Goal: Transaction & Acquisition: Obtain resource

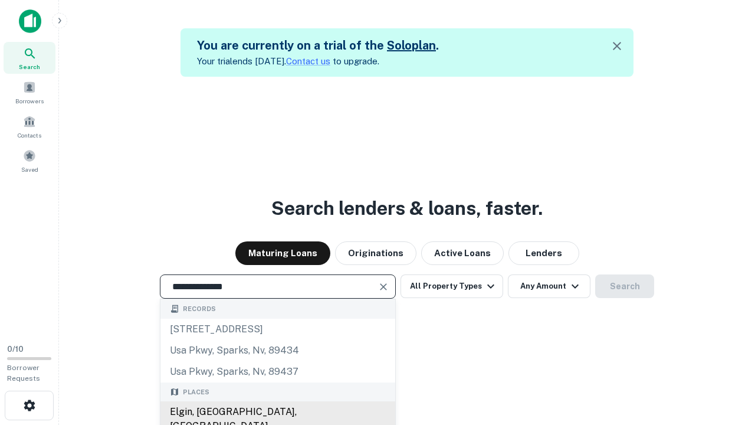
click at [277, 412] on div "Elgin, [GEOGRAPHIC_DATA], [GEOGRAPHIC_DATA]" at bounding box center [278, 418] width 235 height 35
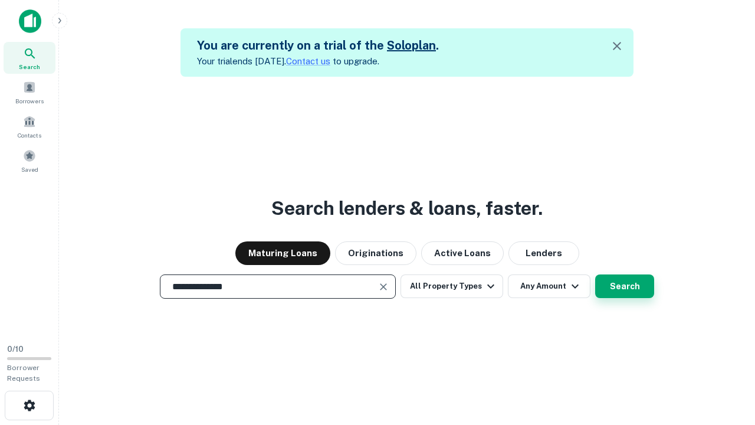
type input "**********"
click at [625, 286] on button "Search" at bounding box center [624, 286] width 59 height 24
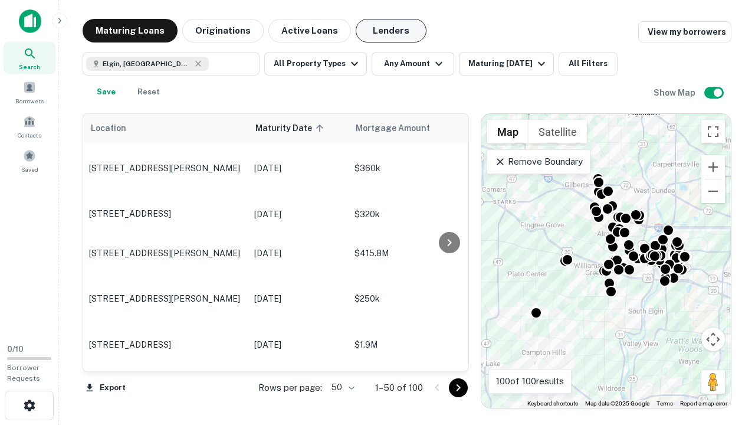
click at [391, 31] on button "Lenders" at bounding box center [391, 31] width 71 height 24
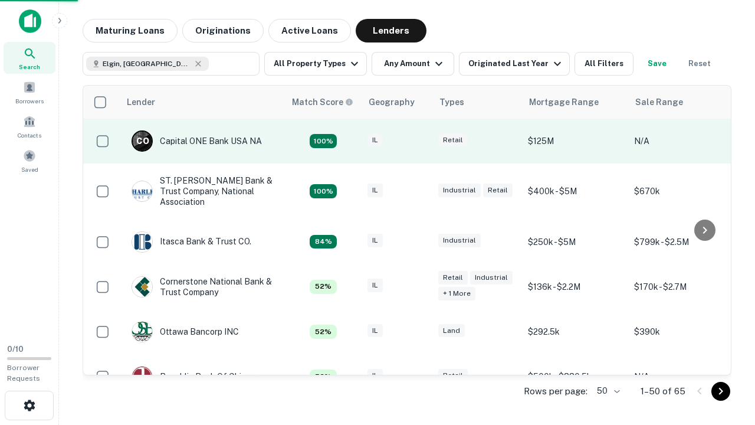
click at [419, 141] on div "IL" at bounding box center [397, 141] width 59 height 16
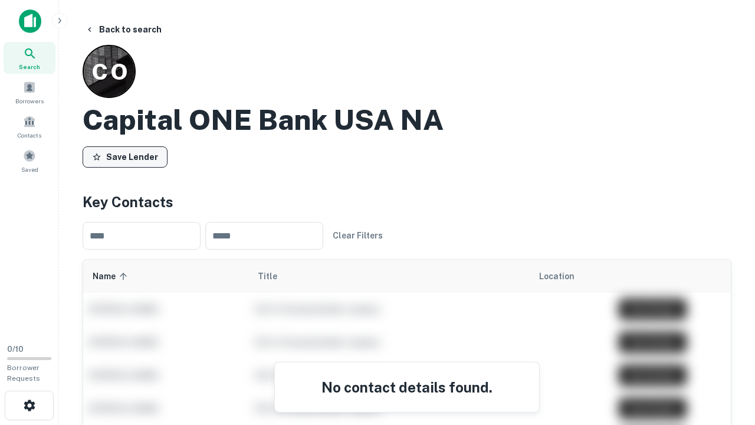
click at [125, 156] on button "Save Lender" at bounding box center [125, 156] width 85 height 21
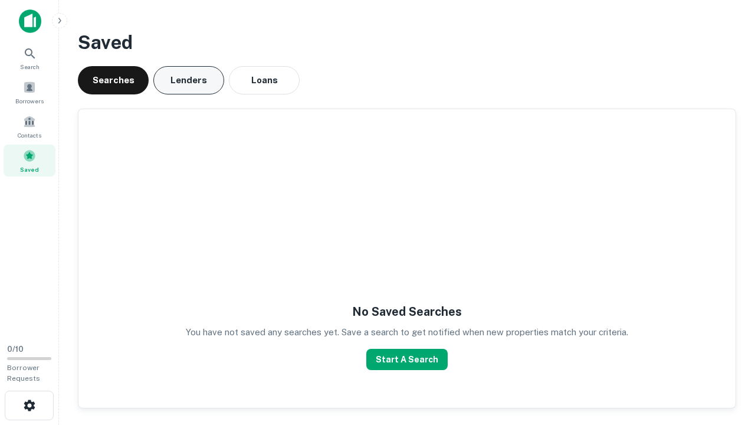
click at [189, 80] on button "Lenders" at bounding box center [188, 80] width 71 height 28
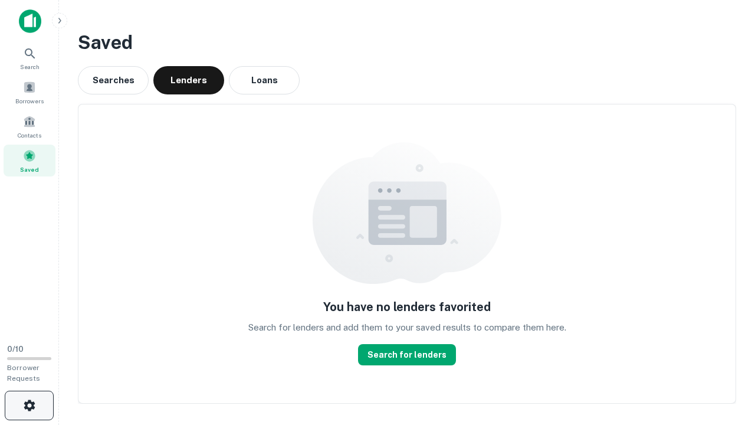
click at [29, 405] on icon "button" at bounding box center [29, 405] width 14 height 14
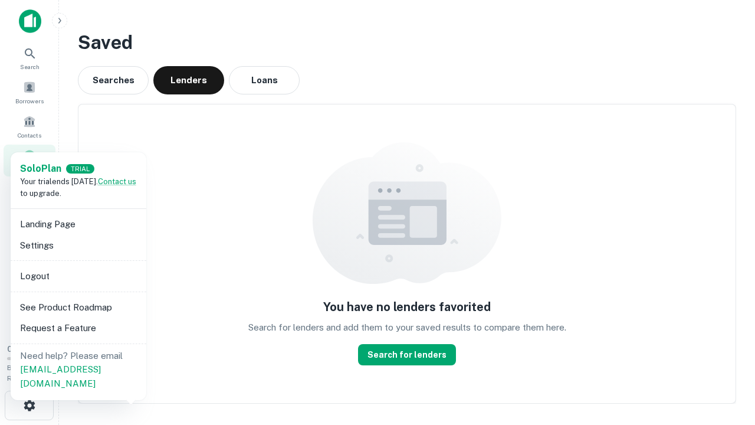
click at [78, 276] on li "Logout" at bounding box center [78, 276] width 126 height 21
